Goal: Information Seeking & Learning: Learn about a topic

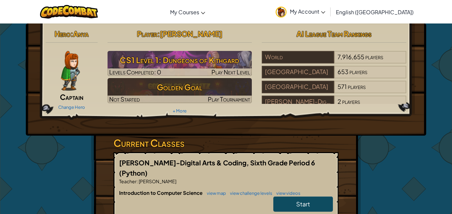
click at [306, 200] on span "Start" at bounding box center [303, 204] width 14 height 8
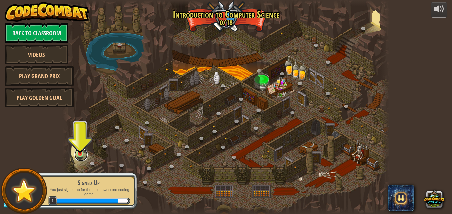
click at [82, 157] on link at bounding box center [80, 154] width 13 height 13
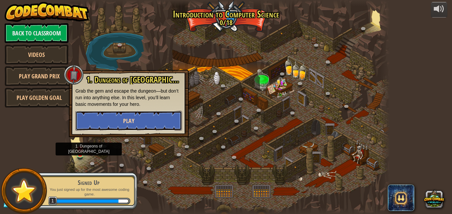
click at [165, 129] on button "Play" at bounding box center [128, 121] width 107 height 20
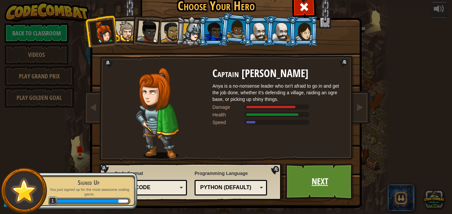
click at [333, 182] on link "Next" at bounding box center [319, 182] width 69 height 36
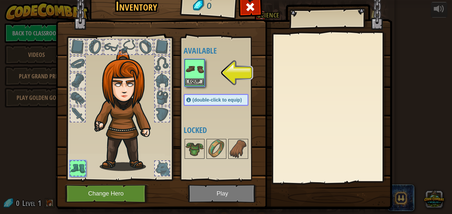
click at [201, 66] on img at bounding box center [194, 69] width 19 height 19
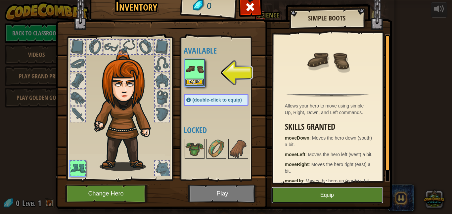
click at [293, 198] on button "Equip" at bounding box center [327, 195] width 112 height 17
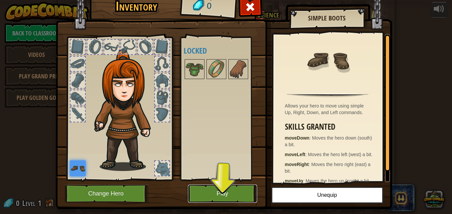
click at [224, 189] on button "Play" at bounding box center [222, 194] width 69 height 18
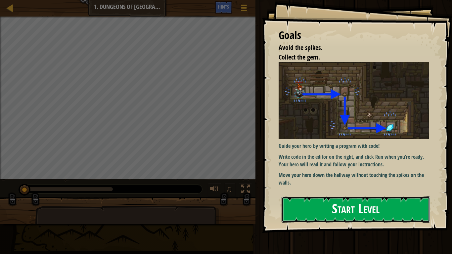
click at [389, 207] on button "Start Level" at bounding box center [356, 210] width 149 height 26
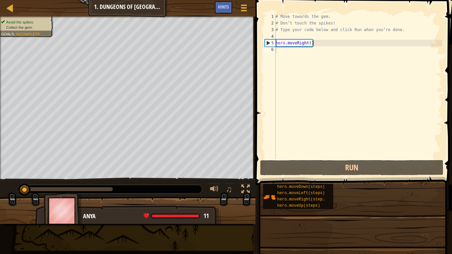
click at [394, 201] on div "hero.moveDown(steps) hero.moveLeft(steps) hero.moveRight(steps) hero.moveUp(ste…" at bounding box center [355, 197] width 185 height 26
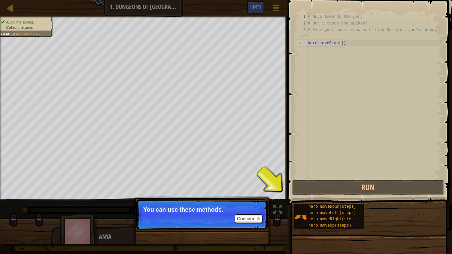
click at [255, 202] on p "Continue You can use these methods." at bounding box center [201, 215] width 131 height 30
click at [278, 212] on div "Avoid the spikes. Collect the gem. Goals : Incomplete ♫ Anya 11 x: 7 y: 18 x: 1…" at bounding box center [226, 131] width 452 height 228
click at [269, 213] on div "Continue You can use these methods." at bounding box center [202, 249] width 138 height 98
click at [265, 197] on div "Continue You can use these methods." at bounding box center [202, 245] width 138 height 98
click at [270, 214] on div "Continue You can use these methods." at bounding box center [202, 249] width 138 height 98
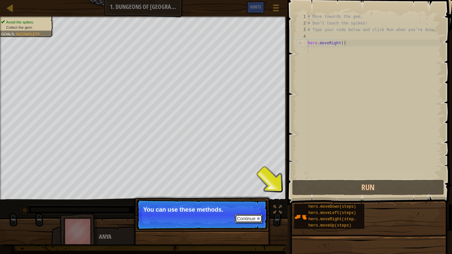
click at [247, 214] on button "Continue" at bounding box center [248, 219] width 27 height 9
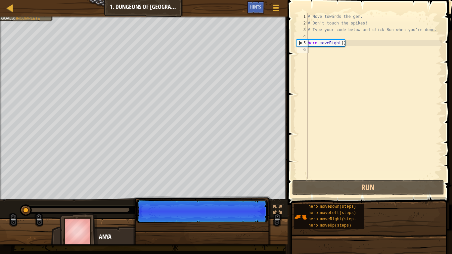
scroll to position [3, 0]
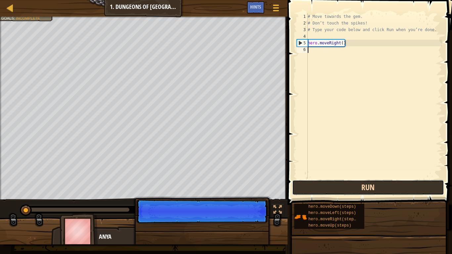
click at [296, 189] on button "Run" at bounding box center [368, 187] width 152 height 15
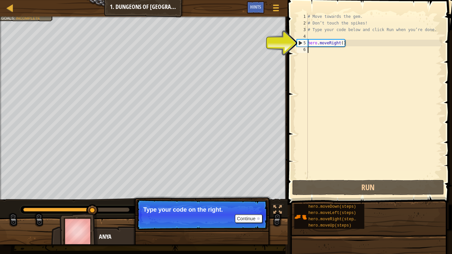
click at [316, 34] on div "# Move towards the gem. # Don’t touch the spikes! # Type your code below and cl…" at bounding box center [375, 102] width 136 height 179
click at [326, 47] on div "# Move towards the gem. # Don’t touch the spikes! # Type your code below and cl…" at bounding box center [375, 102] width 136 height 179
click at [333, 44] on div "# Move towards the gem. # Don’t touch the spikes! # Type your code below and cl…" at bounding box center [375, 102] width 136 height 179
click at [340, 43] on div "# Move towards the gem. # Don’t touch the spikes! # Type your code below and cl…" at bounding box center [375, 102] width 136 height 179
click at [334, 44] on div "# Move towards the gem. # Don’t touch the spikes! # Type your code below and cl…" at bounding box center [375, 102] width 136 height 179
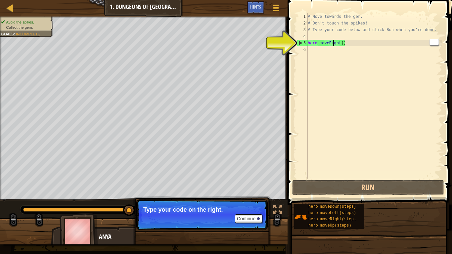
click at [311, 41] on div "# Move towards the gem. # Don’t touch the spikes! # Type your code below and cl…" at bounding box center [375, 102] width 136 height 179
click at [299, 43] on div "5" at bounding box center [302, 43] width 11 height 7
click at [300, 42] on div "5" at bounding box center [302, 43] width 11 height 7
click at [299, 42] on div "5" at bounding box center [302, 43] width 11 height 7
type textarea "hero.moveRight()"
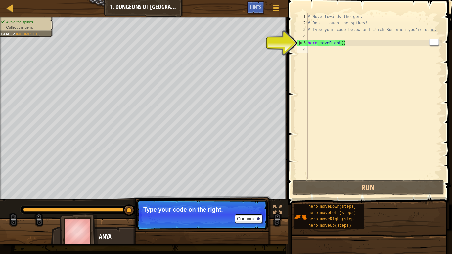
click at [332, 55] on div "# Move towards the gem. # Don’t touch the spikes! # Type your code below and cl…" at bounding box center [375, 102] width 136 height 179
click at [309, 43] on div "# Move towards the gem. # Don’t touch the spikes! # Type your code below and cl…" at bounding box center [375, 102] width 136 height 179
type textarea "hero.moveRight()"
click at [227, 202] on p "Continue Type a moveDown command on line 6." at bounding box center [201, 215] width 131 height 31
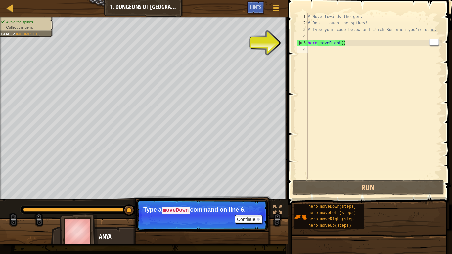
click at [311, 51] on div "# Move towards the gem. # Don’t touch the spikes! # Type your code below and cl…" at bounding box center [375, 102] width 136 height 179
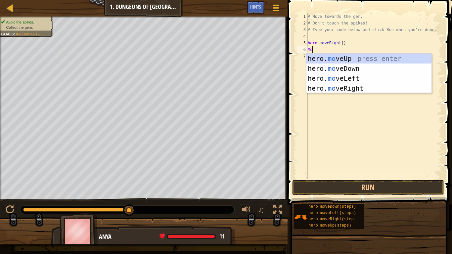
type textarea "Move"
click at [341, 68] on div "hero. move Up press enter hero. move Down press enter hero. move Left press ent…" at bounding box center [369, 84] width 125 height 60
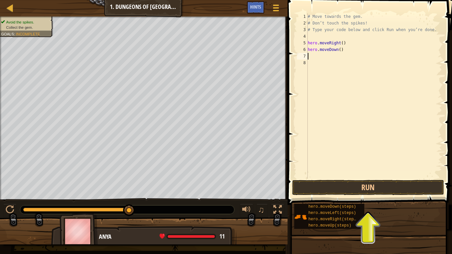
scroll to position [3, 0]
click at [339, 189] on button "Run" at bounding box center [368, 187] width 152 height 15
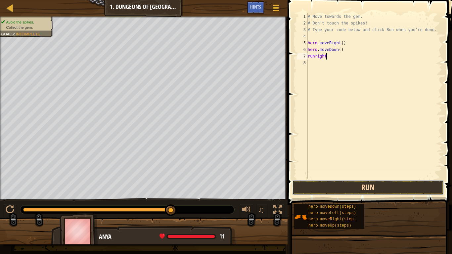
click at [376, 187] on button "Run" at bounding box center [368, 187] width 152 height 15
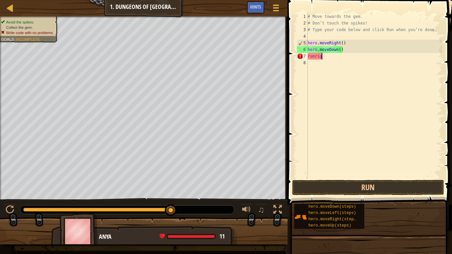
scroll to position [3, 0]
type textarea "r"
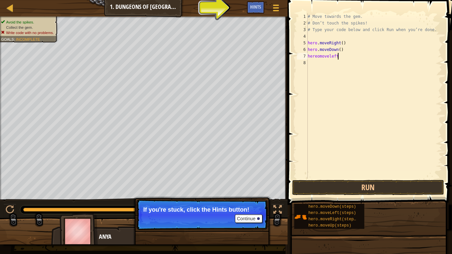
scroll to position [3, 4]
click at [337, 191] on button "Run" at bounding box center [368, 187] width 152 height 15
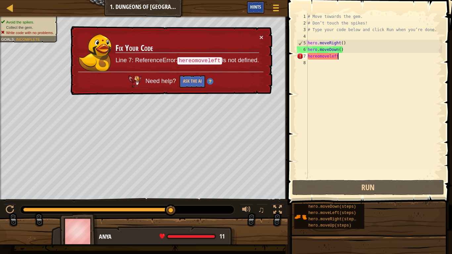
click at [260, 7] on span "Hints" at bounding box center [255, 7] width 11 height 6
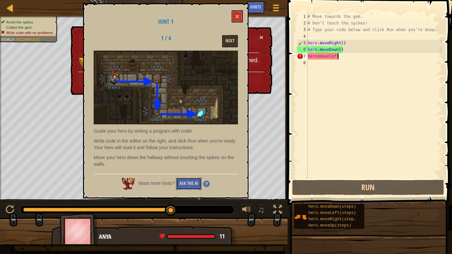
click at [179, 189] on button "Ask the AI" at bounding box center [188, 184] width 25 height 12
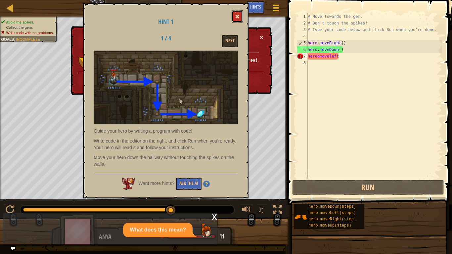
click at [242, 17] on button at bounding box center [237, 16] width 11 height 12
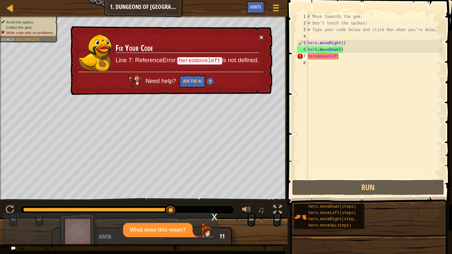
click at [261, 34] on button "×" at bounding box center [262, 37] width 4 height 7
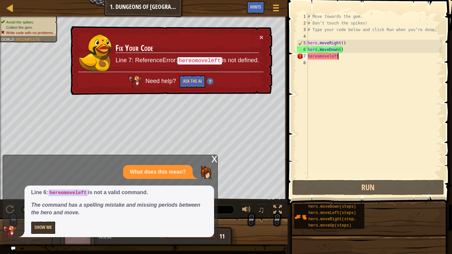
click at [216, 158] on div "x" at bounding box center [215, 158] width 6 height 7
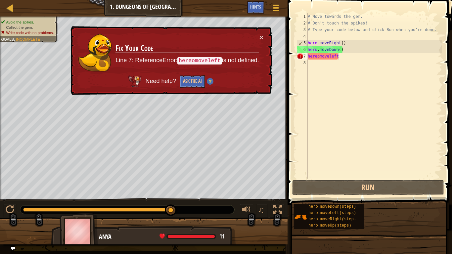
click at [351, 57] on div "# Move towards the gem. # Don’t touch the spikes! # Type your code below and cl…" at bounding box center [375, 102] width 136 height 179
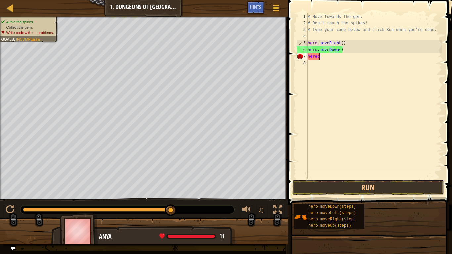
scroll to position [3, 0]
type textarea "h"
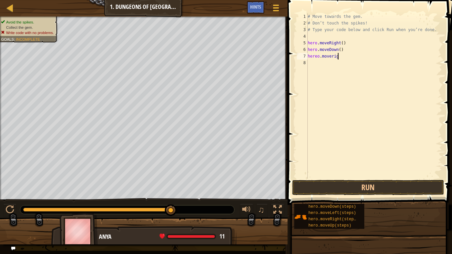
scroll to position [3, 5]
click at [406, 186] on button "Run" at bounding box center [368, 187] width 152 height 15
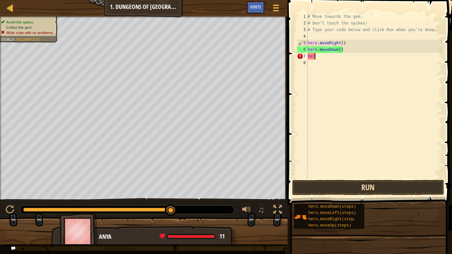
scroll to position [3, 0]
type textarea "h"
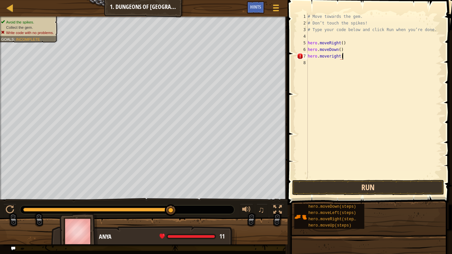
scroll to position [3, 4]
type textarea "hero.moveright()"
click at [398, 178] on div "# Move towards the gem. # Don’t touch the spikes! # Type your code below and cl…" at bounding box center [375, 102] width 136 height 179
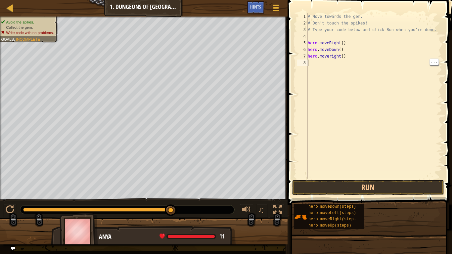
click at [384, 172] on div "# Move towards the gem. # Don’t touch the spikes! # Type your code below and cl…" at bounding box center [375, 102] width 136 height 179
click at [391, 190] on button "Run" at bounding box center [368, 187] width 152 height 15
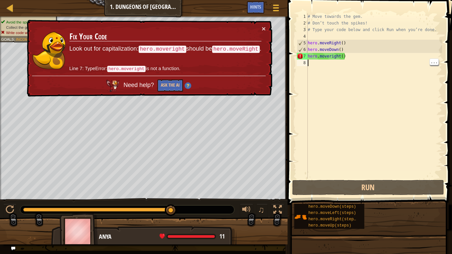
click at [365, 57] on div "# Move towards the gem. # Don’t touch the spikes! # Type your code below and cl…" at bounding box center [375, 102] width 136 height 179
type textarea "hero.moveright()"
click at [384, 67] on div "# Move towards the gem. # Don’t touch the spikes! # Type your code below and cl…" at bounding box center [375, 102] width 136 height 179
click at [374, 57] on div "# Move towards the gem. # Don’t touch the spikes! # Type your code below and cl…" at bounding box center [375, 102] width 136 height 179
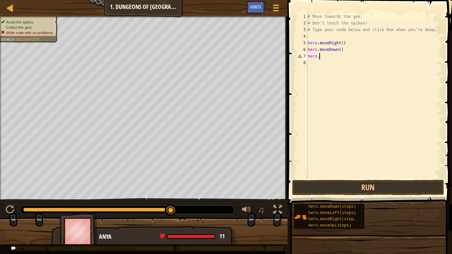
type textarea "h"
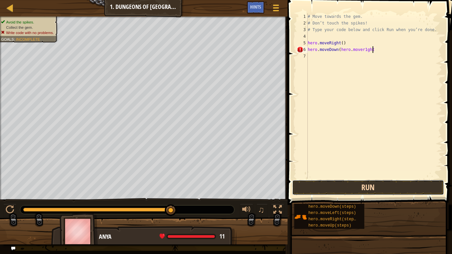
click at [375, 186] on button "Run" at bounding box center [368, 187] width 152 height 15
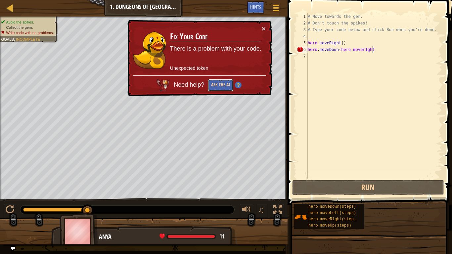
click at [220, 84] on button "Ask the AI" at bounding box center [220, 85] width 25 height 12
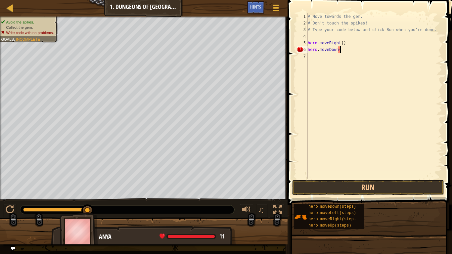
type textarea "hero.moveDown"
click at [311, 58] on div "# Move towards the gem. # Don’t touch the spikes! # Type your code below and cl…" at bounding box center [375, 102] width 136 height 179
click at [350, 50] on div "# Move towards the gem. # Don’t touch the spikes! # Type your code below and cl…" at bounding box center [375, 102] width 136 height 179
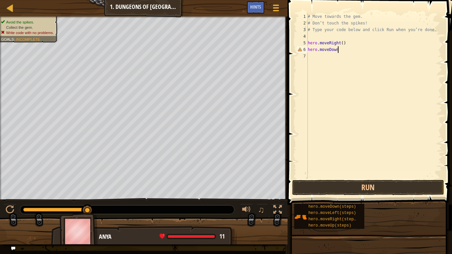
scroll to position [3, 4]
type textarea "hero.moveDown()"
click at [323, 60] on div "# Move towards the gem. # Don’t touch the spikes! # Type your code below and cl…" at bounding box center [375, 102] width 136 height 179
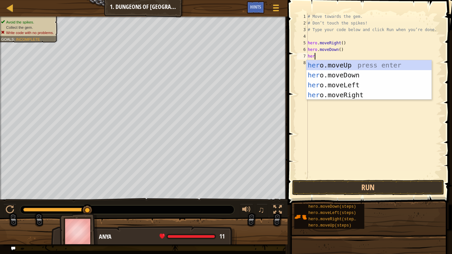
scroll to position [3, 1]
click at [357, 50] on div "# Move towards the gem. # Don’t touch the spikes! # Type your code below and cl…" at bounding box center [375, 102] width 136 height 179
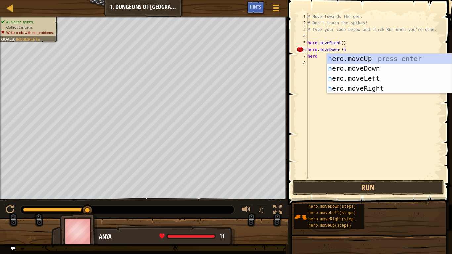
scroll to position [3, 5]
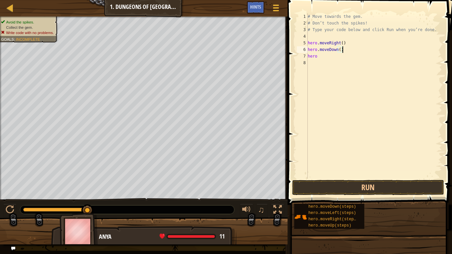
click at [326, 58] on div "# Move towards the gem. # Don’t touch the spikes! # Type your code below and cl…" at bounding box center [375, 102] width 136 height 179
click at [393, 190] on button "Run" at bounding box center [368, 187] width 152 height 15
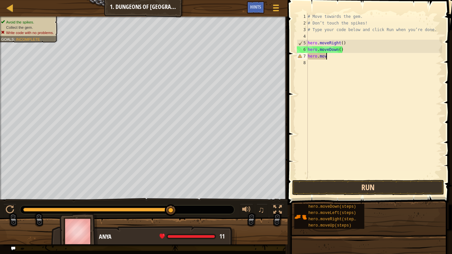
scroll to position [3, 1]
type textarea "h"
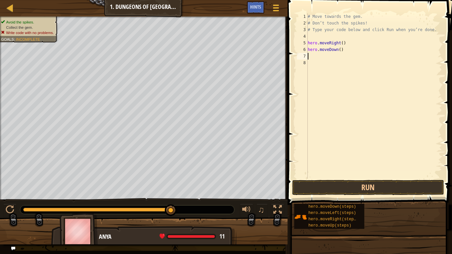
click at [337, 65] on div "# Move towards the gem. # Don’t touch the spikes! # Type your code below and cl…" at bounding box center [375, 102] width 136 height 179
click at [336, 59] on div "# Move towards the gem. # Don’t touch the spikes! # Type your code below and cl…" at bounding box center [375, 102] width 136 height 179
click at [352, 57] on div "# Move towards the gem. # Don’t touch the spikes! # Type your code below and cl…" at bounding box center [375, 96] width 136 height 166
click at [352, 57] on div "# Move towards the gem. # Don’t touch the spikes! # Type your code below and cl…" at bounding box center [375, 102] width 136 height 179
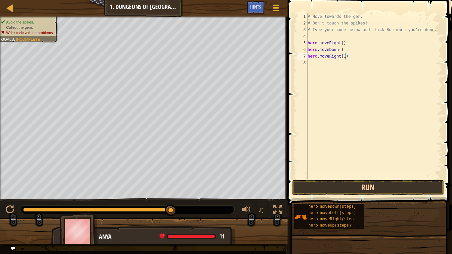
type textarea "hero.moveRight(1)"
click at [360, 187] on button "Run" at bounding box center [368, 187] width 152 height 15
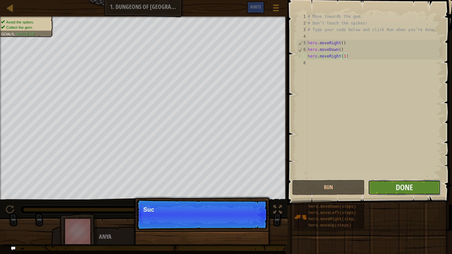
click at [377, 183] on button "Done" at bounding box center [404, 187] width 72 height 15
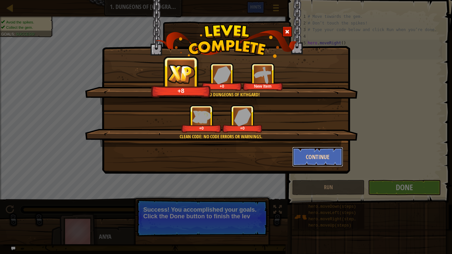
click at [317, 152] on button "Continue" at bounding box center [317, 157] width 51 height 20
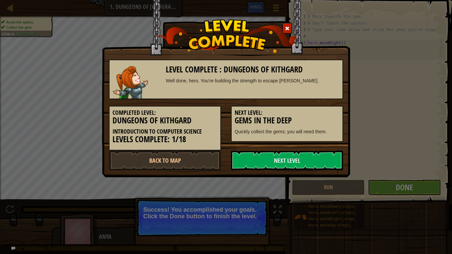
click at [317, 152] on link "Next Level" at bounding box center [287, 161] width 112 height 20
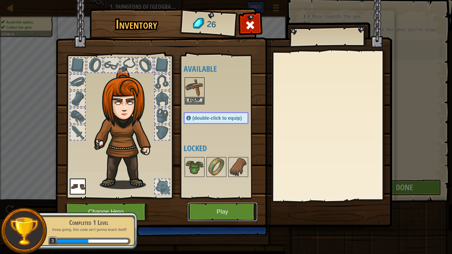
click at [203, 213] on button "Play" at bounding box center [222, 212] width 69 height 18
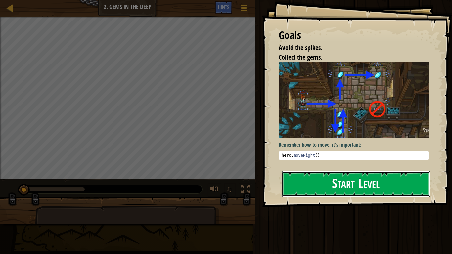
click at [408, 176] on button "Start Level" at bounding box center [356, 184] width 149 height 26
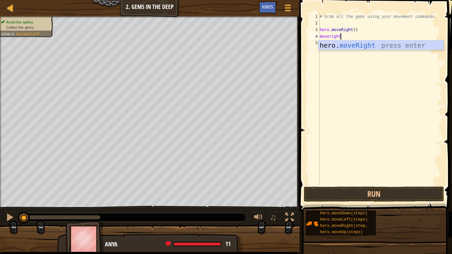
scroll to position [3, 3]
click at [389, 197] on button "Run" at bounding box center [374, 194] width 140 height 15
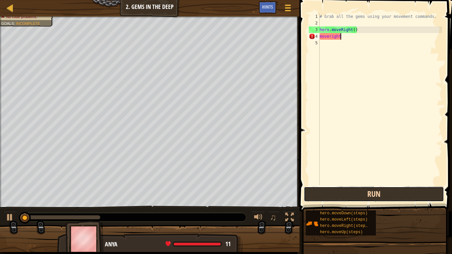
click at [419, 197] on button "Run" at bounding box center [374, 194] width 140 height 15
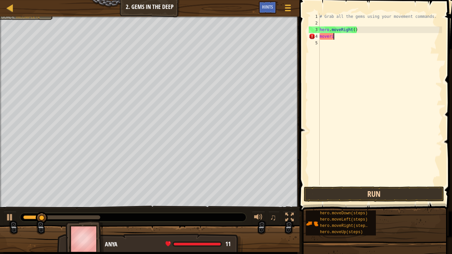
scroll to position [3, 0]
type textarea "m"
click at [366, 36] on div "# Grab all the gems using your movement commands. hero . moveRight ( ) hero . m…" at bounding box center [380, 99] width 124 height 172
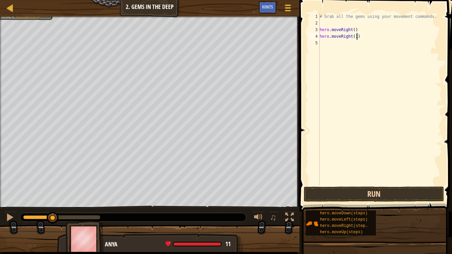
type textarea "hero.moveRight(1)"
click at [354, 196] on button "Run" at bounding box center [374, 194] width 140 height 15
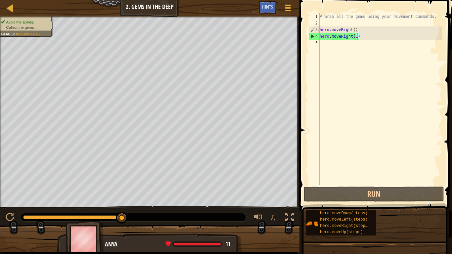
click at [347, 45] on div "# Grab all the gems using your movement commands. hero . moveRight ( ) hero . m…" at bounding box center [380, 105] width 124 height 185
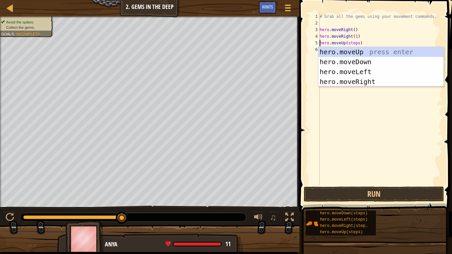
click at [359, 42] on div "# Grab all the gems using your movement commands. hero . moveRight ( ) hero . m…" at bounding box center [380, 105] width 124 height 185
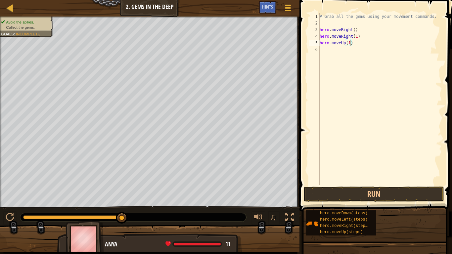
scroll to position [3, 4]
click at [392, 196] on button "Run" at bounding box center [374, 194] width 140 height 15
click at [363, 49] on div "# Grab all the gems using your movement commands. hero . moveRight ( ) hero . m…" at bounding box center [380, 105] width 124 height 185
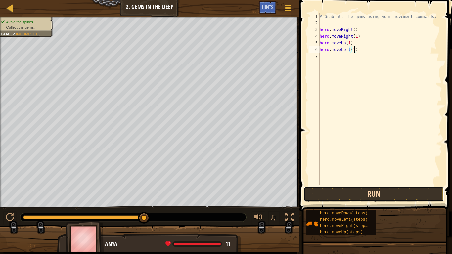
click at [407, 194] on button "Run" at bounding box center [374, 194] width 140 height 15
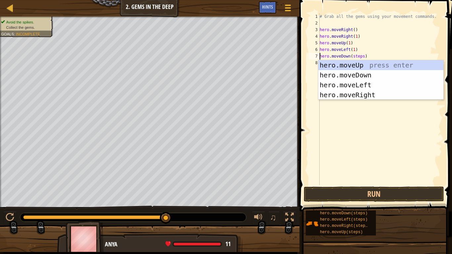
click at [363, 57] on div "# Grab all the gems using your movement commands. hero . moveRight ( ) hero . m…" at bounding box center [380, 105] width 124 height 185
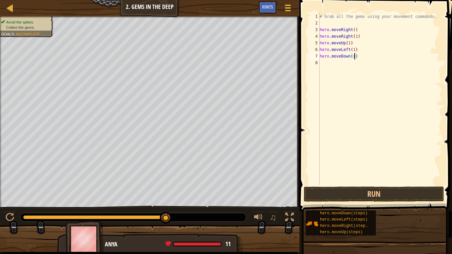
scroll to position [3, 5]
type textarea "hero.moveDown(1)"
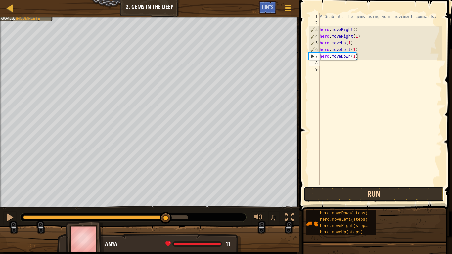
click at [410, 194] on button "Run" at bounding box center [374, 194] width 140 height 15
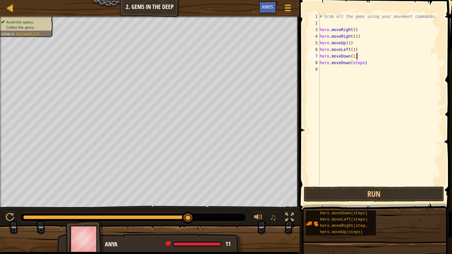
click at [361, 59] on div "# Grab all the gems using your movement commands. hero . moveRight ( ) hero . m…" at bounding box center [380, 105] width 124 height 185
click at [364, 62] on div "# Grab all the gems using your movement commands. hero . moveRight ( ) hero . m…" at bounding box center [380, 105] width 124 height 185
type textarea "hero.moveDown(3)"
click at [411, 190] on button "Run" at bounding box center [374, 194] width 140 height 15
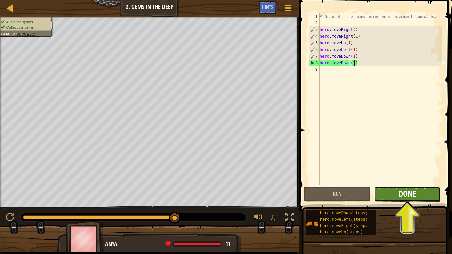
click at [415, 196] on span "Done" at bounding box center [407, 194] width 17 height 11
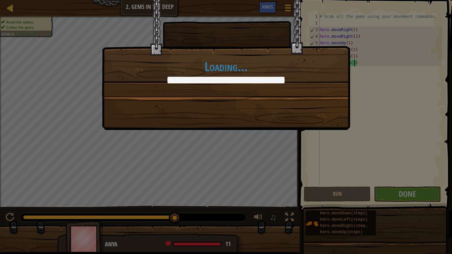
click at [433, 193] on div "Loading..." at bounding box center [226, 127] width 452 height 254
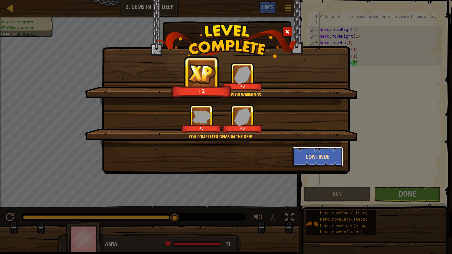
click at [316, 159] on button "Continue" at bounding box center [317, 157] width 51 height 20
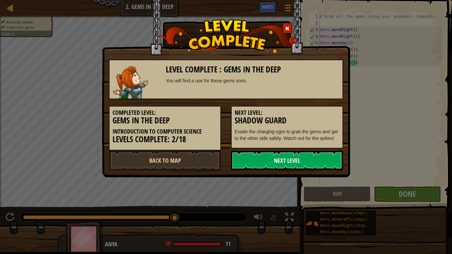
click at [333, 160] on link "Next Level" at bounding box center [287, 161] width 112 height 20
click at [339, 159] on link "Next Level" at bounding box center [287, 161] width 112 height 20
click at [325, 160] on link "Next Level" at bounding box center [287, 161] width 112 height 20
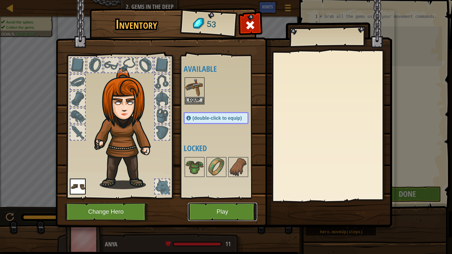
click at [252, 204] on button "Play" at bounding box center [222, 212] width 69 height 18
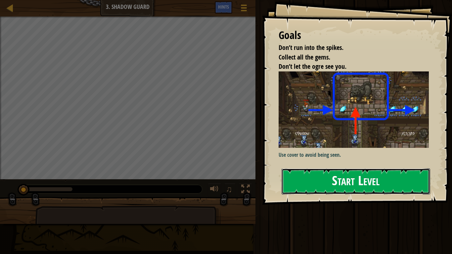
click at [374, 185] on button "Start Level" at bounding box center [356, 181] width 149 height 26
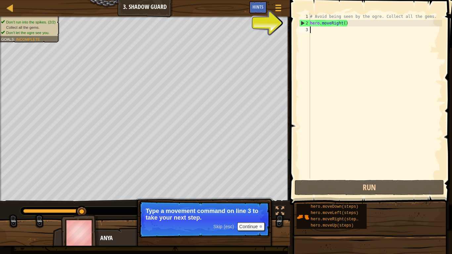
type textarea "h"
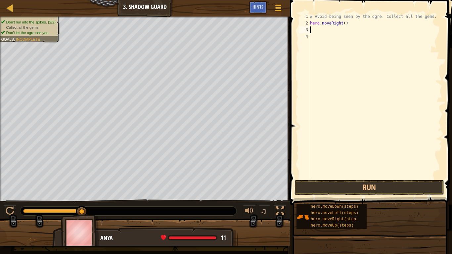
click at [345, 25] on div "# Avoid being seen by the ogre. Collect all the gems. hero . moveRight ( )" at bounding box center [375, 102] width 133 height 179
type textarea "hero.moveRight(1)"
click at [362, 187] on button "Run" at bounding box center [370, 187] width 150 height 15
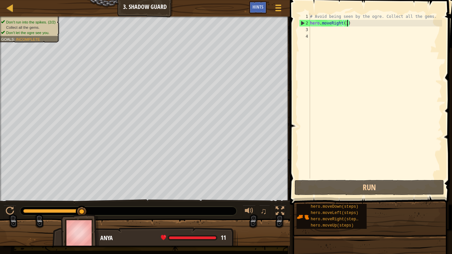
click at [324, 30] on div "# Avoid being seen by the ogre. Collect all the gems. hero . moveRight ( 1 )" at bounding box center [375, 102] width 133 height 179
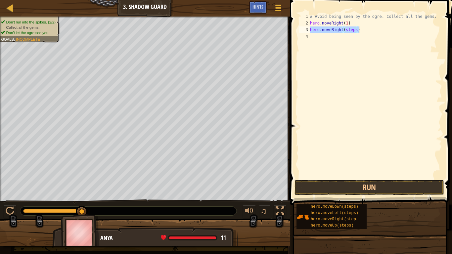
click at [355, 28] on div "# Avoid being seen by the ogre. Collect all the gems. hero . moveRight ( 1 ) he…" at bounding box center [375, 96] width 133 height 166
click at [356, 30] on div "# Avoid being seen by the ogre. Collect all the gems. hero . moveRight ( 1 ) he…" at bounding box center [375, 102] width 133 height 179
type textarea "hero.moveRight(1)"
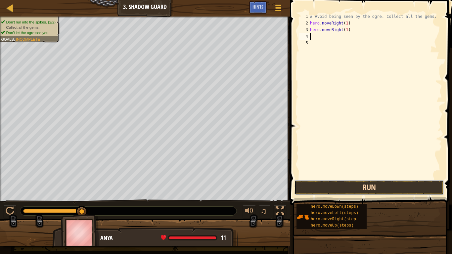
click at [410, 189] on button "Run" at bounding box center [370, 187] width 150 height 15
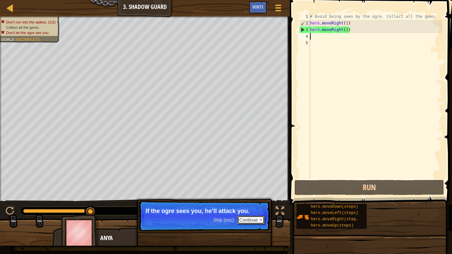
click at [252, 214] on button "Continue" at bounding box center [250, 220] width 27 height 9
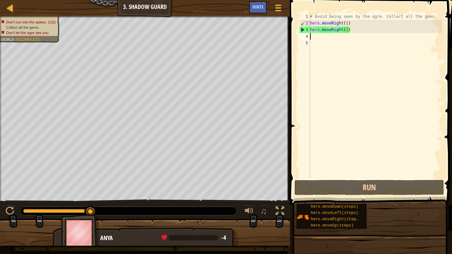
click at [351, 32] on div "# Avoid being seen by the ogre. Collect all the gems. hero . moveRight ( 1 ) he…" at bounding box center [375, 102] width 133 height 179
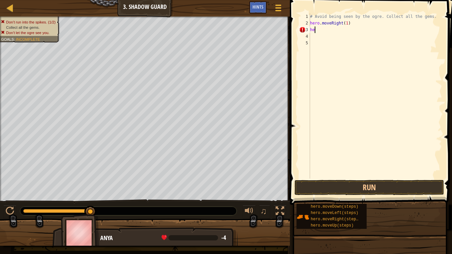
type textarea "h"
click at [349, 28] on div "# Avoid being seen by the ogre. Collect all the gems. hero . moveRight ( 1 ) he…" at bounding box center [375, 96] width 133 height 166
click at [416, 188] on button "Run" at bounding box center [370, 187] width 150 height 15
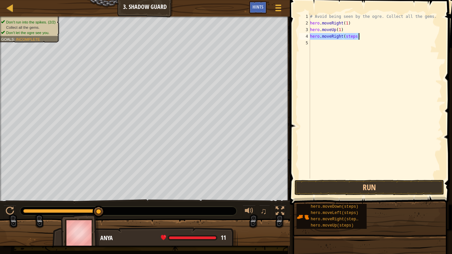
click at [355, 35] on div "# Avoid being seen by the ogre. Collect all the gems. hero . moveRight ( 1 ) he…" at bounding box center [375, 96] width 133 height 166
click at [347, 36] on div "# Avoid being seen by the ogre. Collect all the gems. hero . moveRight ( 1 ) he…" at bounding box center [375, 102] width 133 height 179
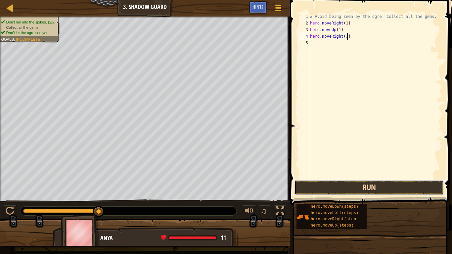
click at [406, 188] on button "Run" at bounding box center [370, 187] width 150 height 15
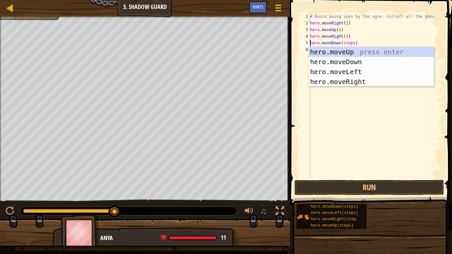
click at [354, 44] on div "# Avoid being seen by the ogre. Collect all the gems. hero . moveRight ( 1 ) he…" at bounding box center [375, 102] width 133 height 179
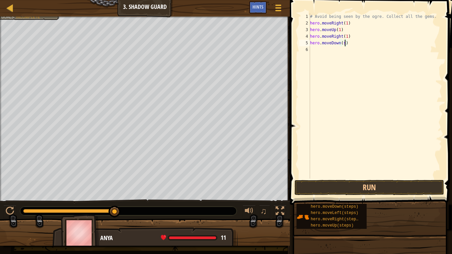
scroll to position [3, 5]
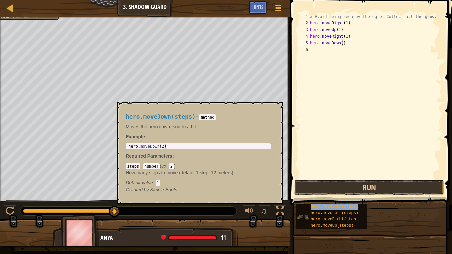
click at [335, 209] on span "hero.moveDown(steps)" at bounding box center [335, 207] width 48 height 5
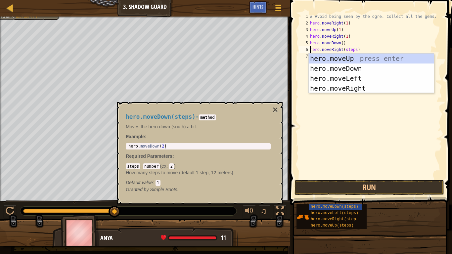
click at [356, 49] on div "# Avoid being seen by the ogre. Collect all the gems. hero . moveRight ( 1 ) he…" at bounding box center [375, 102] width 133 height 179
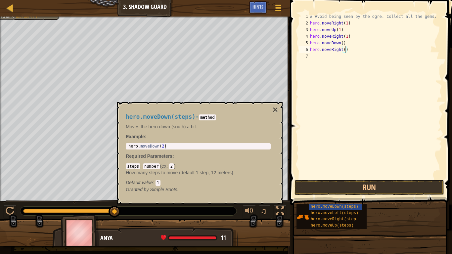
scroll to position [3, 5]
type textarea "hero.moveRight(1)"
click at [418, 191] on button "Run" at bounding box center [370, 187] width 150 height 15
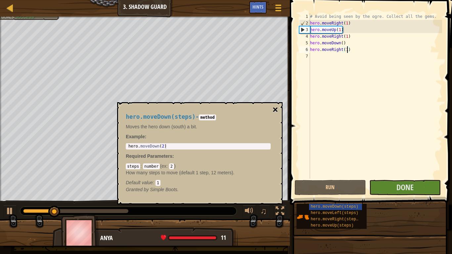
click at [275, 109] on button "×" at bounding box center [275, 109] width 5 height 9
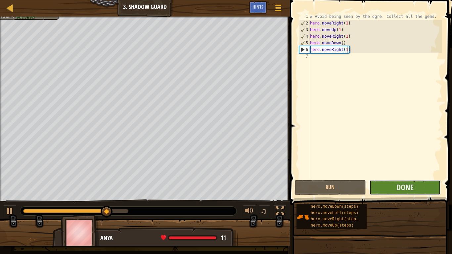
click at [421, 189] on button "Done" at bounding box center [405, 187] width 72 height 15
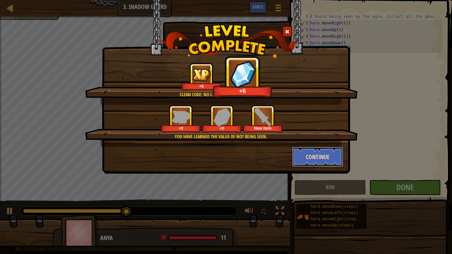
click at [330, 158] on button "Continue" at bounding box center [317, 157] width 51 height 20
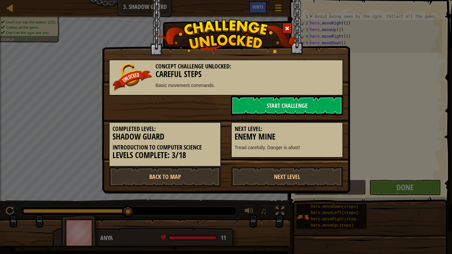
click at [312, 192] on div "Concept Challenge Unlocked: Careful Steps Basic movement commands. Start Challe…" at bounding box center [226, 97] width 248 height 194
click at [318, 177] on link "Next Level" at bounding box center [287, 177] width 112 height 20
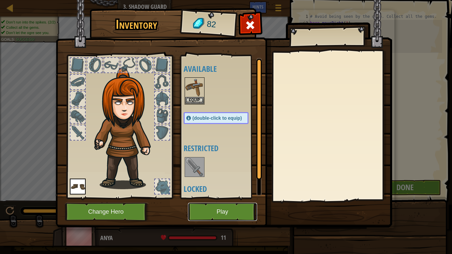
click at [250, 208] on button "Play" at bounding box center [222, 212] width 69 height 18
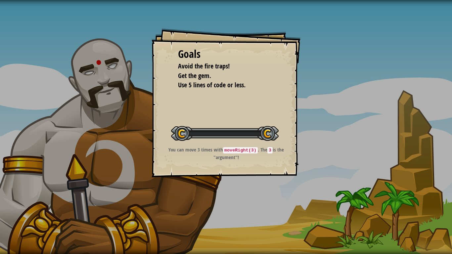
click at [243, 211] on div "Goals Avoid the fire traps! Get the gem. Use 5 lines of code or less. Start Lev…" at bounding box center [226, 127] width 452 height 254
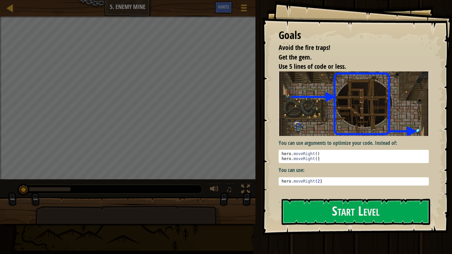
click at [323, 189] on div "You can use arguments to optimize your code. Instead of: 1 2 hero . moveRight (…" at bounding box center [354, 132] width 150 height 121
click at [313, 210] on button "Start Level" at bounding box center [356, 212] width 149 height 26
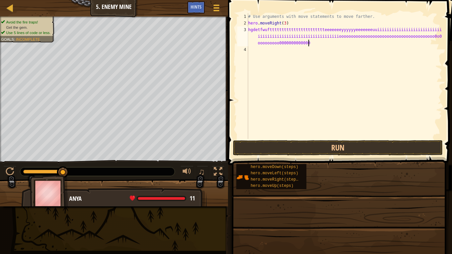
scroll to position [3, 61]
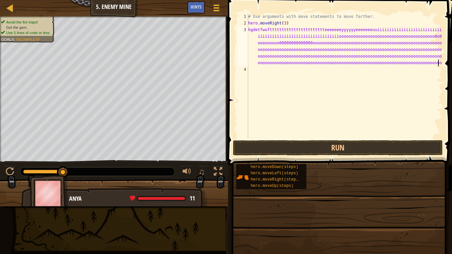
type textarea "hgdetfwufttttttttttttttttttttttteeeeeeeyyyyyyeeeeeeeuuiiiiiiiiiiiiiiiiiiiiiiiii…"
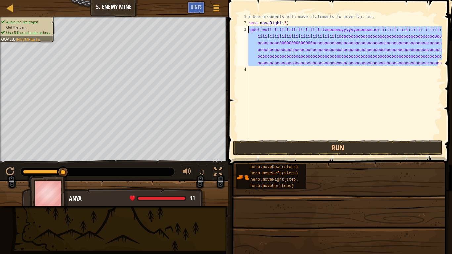
drag, startPoint x: 439, startPoint y: 63, endPoint x: 249, endPoint y: 29, distance: 193.3
click at [249, 29] on div "# Use arguments with move statements to move farther. hero . moveRight ( 3 ) hg…" at bounding box center [344, 82] width 195 height 139
type textarea "o"
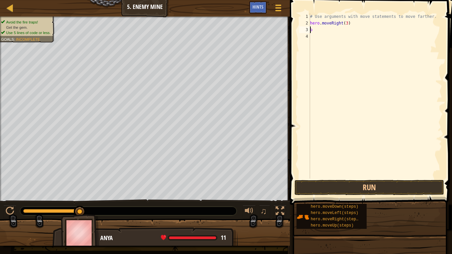
click at [315, 30] on div "# Use arguments with move statements to move farther. hero . moveRight ( 3 ) o" at bounding box center [375, 102] width 133 height 179
type textarea "c"
type textarea "hero.moveRight(30"
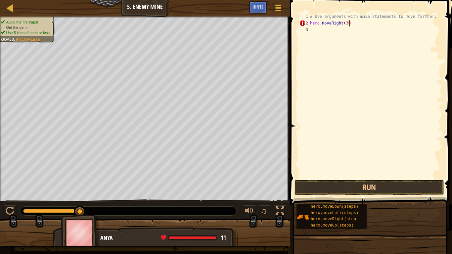
scroll to position [3, 5]
click at [332, 39] on div "# Use arguments with move statements to move farther. hero . moveRight ( 30" at bounding box center [375, 102] width 133 height 179
click at [362, 22] on div "# Use arguments with move statements to move farther. hero . moveRight ( 30" at bounding box center [375, 102] width 133 height 179
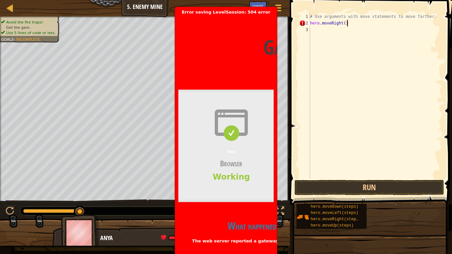
type textarea "hero.moveRight(3)"
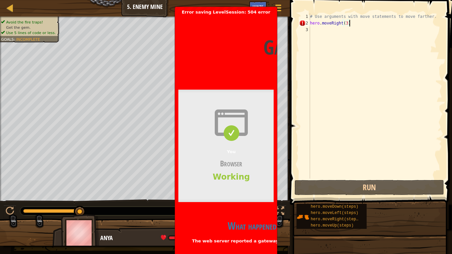
scroll to position [3, 5]
click at [322, 33] on div "# Use arguments with move statements to move farther. hero . moveRight ( 3 )" at bounding box center [375, 102] width 133 height 179
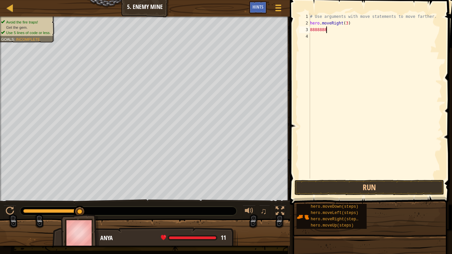
scroll to position [3, 1]
type textarea "8"
click at [322, 39] on div "# Use arguments with move statements to move farther. hero . moveRight ( 3 )" at bounding box center [375, 102] width 133 height 179
click at [332, 30] on div "# Use arguments with move statements to move farther. hero . moveRight ( 3 )" at bounding box center [375, 102] width 133 height 179
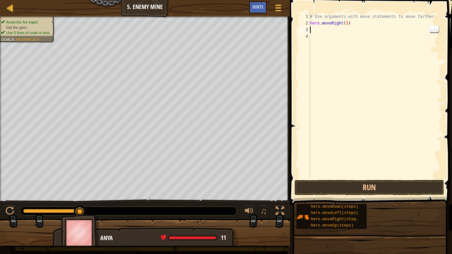
click at [318, 44] on div "# Use arguments with move statements to move farther. hero . moveRight ( 3 )" at bounding box center [375, 102] width 133 height 179
click at [322, 48] on div "# Use arguments with move statements to move farther. hero . moveRight ( 3 )" at bounding box center [375, 102] width 133 height 179
click at [315, 30] on div "# Use arguments with move statements to move farther. hero . moveRight ( 3 )" at bounding box center [375, 102] width 133 height 179
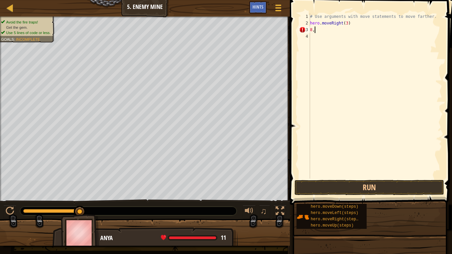
type textarea "8"
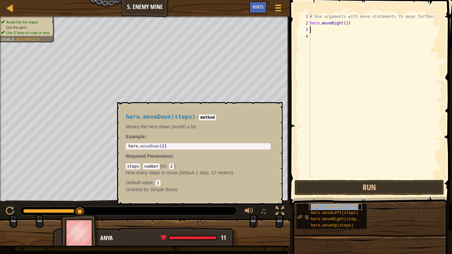
click at [309, 205] on div "hero.moveDown(steps)" at bounding box center [335, 207] width 53 height 6
click at [171, 167] on code "2" at bounding box center [171, 167] width 5 height 6
click at [274, 108] on button "×" at bounding box center [275, 109] width 5 height 9
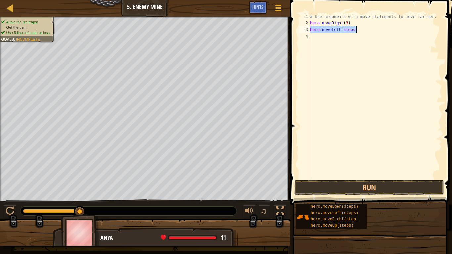
click at [355, 29] on div "# Use arguments with move statements to move farther. hero . moveRight ( 3 ) he…" at bounding box center [375, 96] width 133 height 166
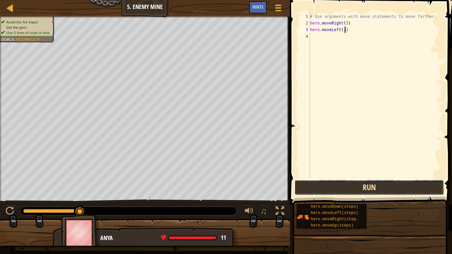
click at [421, 188] on button "Run" at bounding box center [370, 187] width 150 height 15
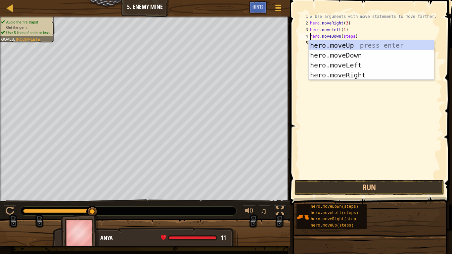
click at [353, 37] on div "# Use arguments with move statements to move farther. hero . moveRight ( 3 ) he…" at bounding box center [375, 102] width 133 height 179
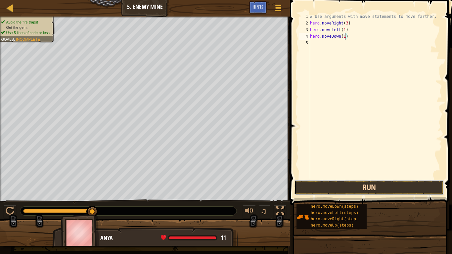
click at [388, 189] on button "Run" at bounding box center [370, 187] width 150 height 15
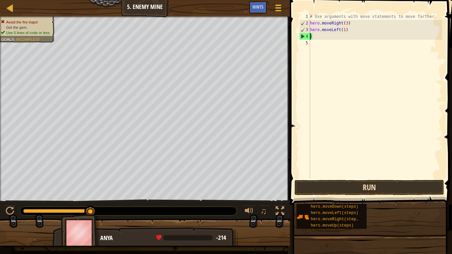
scroll to position [3, 0]
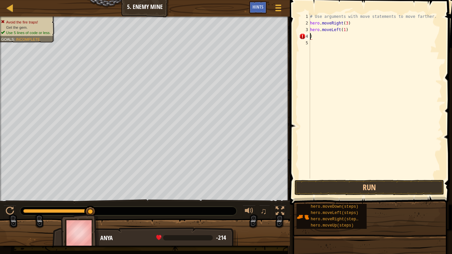
click at [353, 29] on div "# Use arguments with move statements to move farther. hero . moveRight ( 3 ) he…" at bounding box center [375, 102] width 133 height 179
type textarea "h"
click at [319, 39] on div "# Use arguments with move statements to move farther. hero . moveRight ( 3 ) )" at bounding box center [375, 102] width 133 height 179
type textarea ")"
click at [366, 185] on button "Run" at bounding box center [370, 187] width 150 height 15
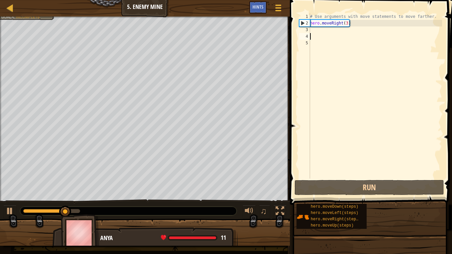
click at [322, 25] on div "# Use arguments with move statements to move farther. hero . moveRight ( 3 )" at bounding box center [375, 102] width 133 height 179
type textarea "hero.moveRight(3)"
click at [322, 33] on div "# Use arguments with move statements to move farther. hero . moveRight ( 3 )" at bounding box center [375, 102] width 133 height 179
click at [307, 29] on div "3" at bounding box center [304, 29] width 11 height 7
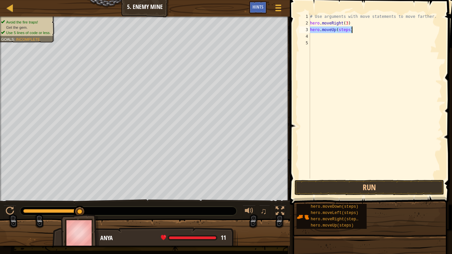
click at [350, 30] on div "# Use arguments with move statements to move farther. hero . moveRight ( 3 ) he…" at bounding box center [375, 96] width 133 height 166
click at [355, 36] on div "# Use arguments with move statements to move farther. hero . moveRight ( 3 ) he…" at bounding box center [375, 96] width 133 height 166
click at [356, 37] on div "# Use arguments with move statements to move farther. hero . moveRight ( 3 ) he…" at bounding box center [375, 102] width 133 height 179
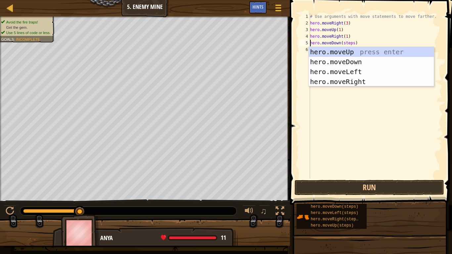
click at [354, 42] on div "# Use arguments with move statements to move farther. hero . moveRight ( 3 ) he…" at bounding box center [375, 102] width 133 height 179
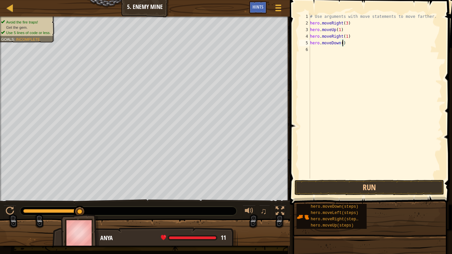
scroll to position [3, 5]
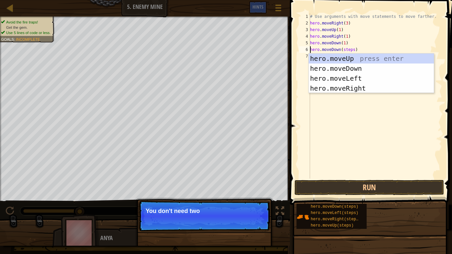
click at [353, 50] on div "# Use arguments with move statements to move farther. hero . moveRight ( 3 ) he…" at bounding box center [375, 102] width 133 height 179
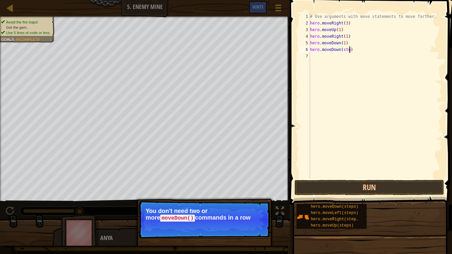
type textarea "hero.moveDown([GEOGRAPHIC_DATA])"
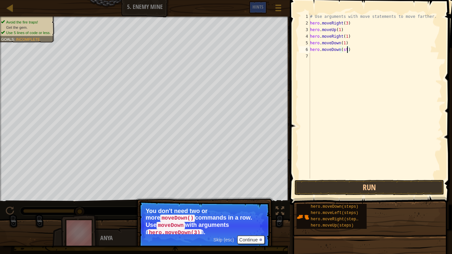
click at [357, 53] on div "# Use arguments with move statements to move farther. hero . moveRight ( 3 ) he…" at bounding box center [375, 102] width 133 height 179
click at [350, 51] on div "# Use arguments with move statements to move farther. hero . moveRight ( 3 ) he…" at bounding box center [375, 102] width 133 height 179
type textarea "h"
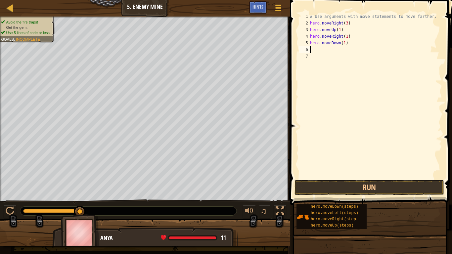
click at [345, 44] on div "# Use arguments with move statements to move farther. hero . moveRight ( 3 ) he…" at bounding box center [375, 102] width 133 height 179
type textarea "hero.moveDown(2)"
click at [313, 49] on div "# Use arguments with move statements to move farther. hero . moveRight ( 3 ) he…" at bounding box center [375, 102] width 133 height 179
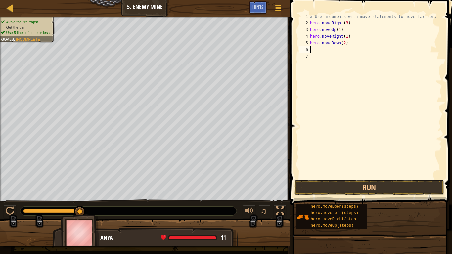
click at [345, 44] on div "# Use arguments with move statements to move farther. hero . moveRight ( 3 ) he…" at bounding box center [375, 102] width 133 height 179
type textarea "hero.moveDown(3)"
click at [314, 48] on div "# Use arguments with move statements to move farther. hero . moveRight ( 3 ) he…" at bounding box center [375, 102] width 133 height 179
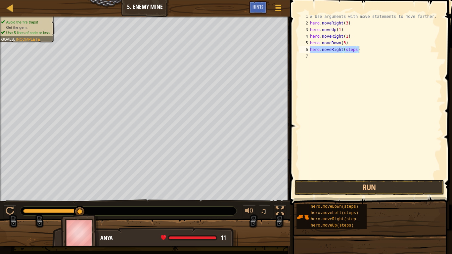
click at [356, 49] on div "# Use arguments with move statements to move farther. hero . moveRight ( 3 ) he…" at bounding box center [375, 96] width 133 height 166
type textarea "hero.moveRight(2)"
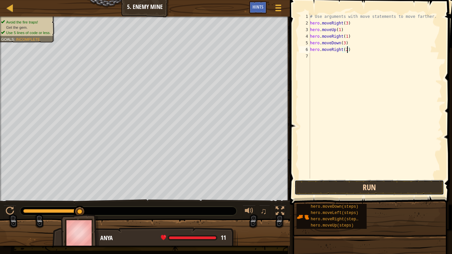
click at [380, 186] on button "Run" at bounding box center [370, 187] width 150 height 15
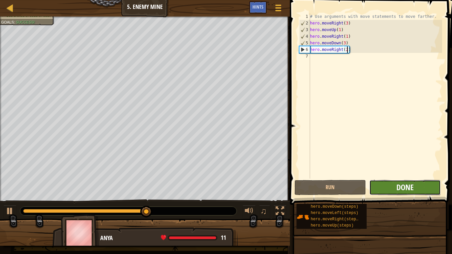
click at [409, 184] on span "Done" at bounding box center [405, 187] width 17 height 11
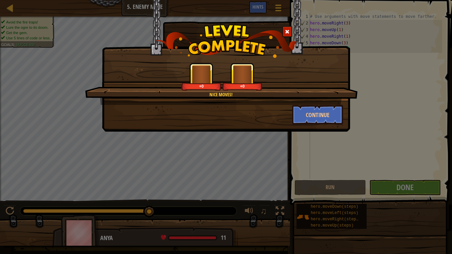
click at [415, 194] on div "Nice moves! +0 +0 Continue" at bounding box center [226, 127] width 452 height 254
click at [332, 119] on button "Continue" at bounding box center [317, 115] width 51 height 20
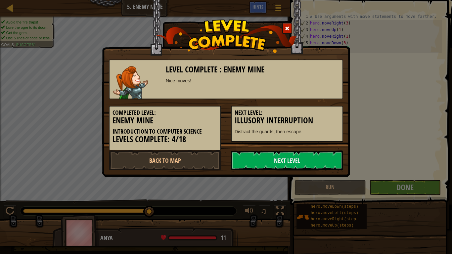
click at [325, 117] on h3 "Illusory Interruption" at bounding box center [287, 120] width 105 height 9
click at [318, 154] on link "Next Level" at bounding box center [287, 161] width 112 height 20
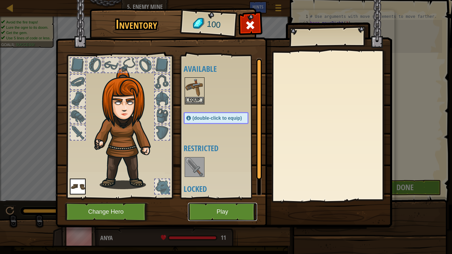
click at [197, 205] on button "Play" at bounding box center [222, 212] width 69 height 18
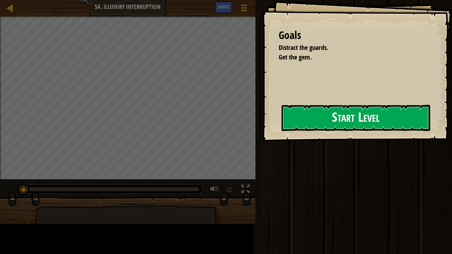
click at [224, 129] on div "Goals Distract the guards. Get the gem. Start Level Error loading from server. …" at bounding box center [226, 127] width 452 height 254
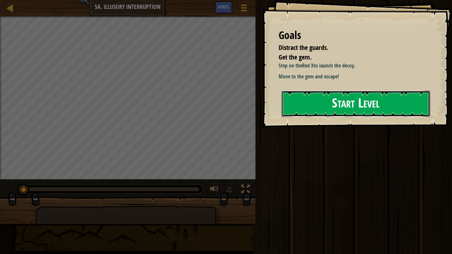
click at [306, 106] on button "Start Level" at bounding box center [356, 104] width 149 height 26
